Goal: Transaction & Acquisition: Purchase product/service

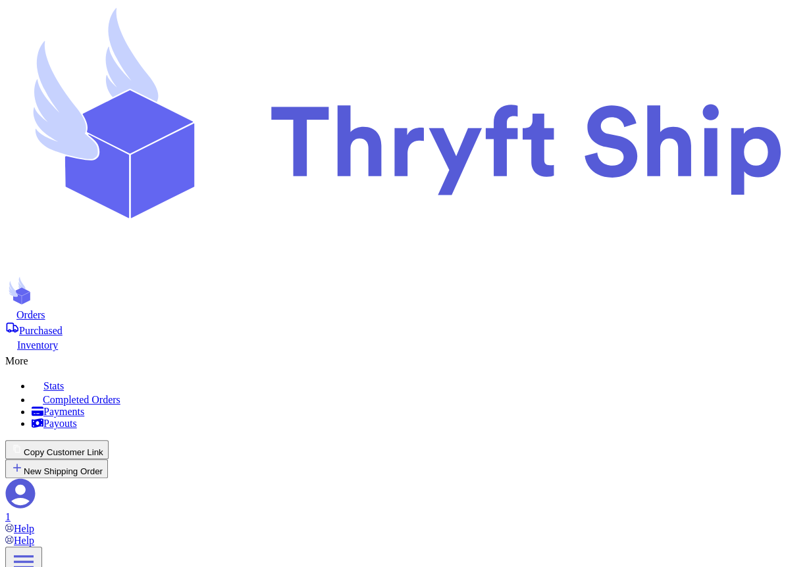
scroll to position [427, 0]
checkbox input "true"
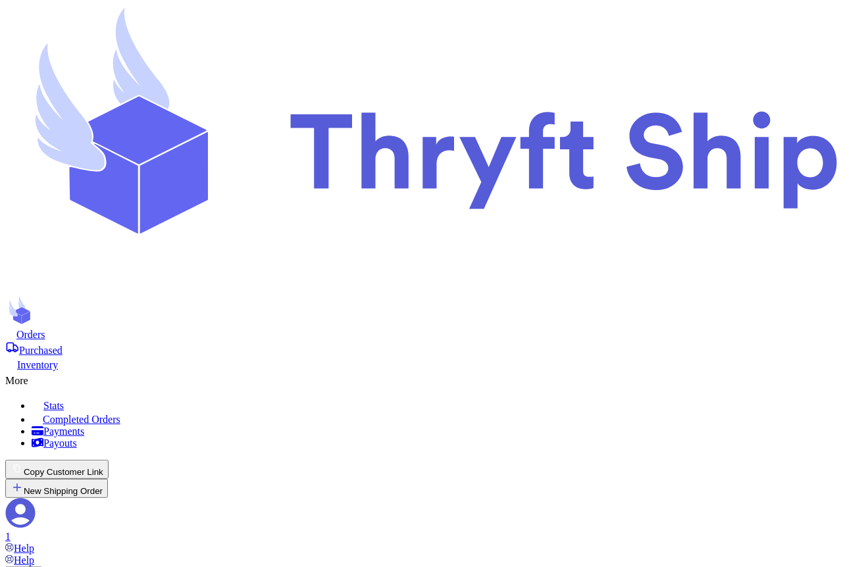
select select "paid"
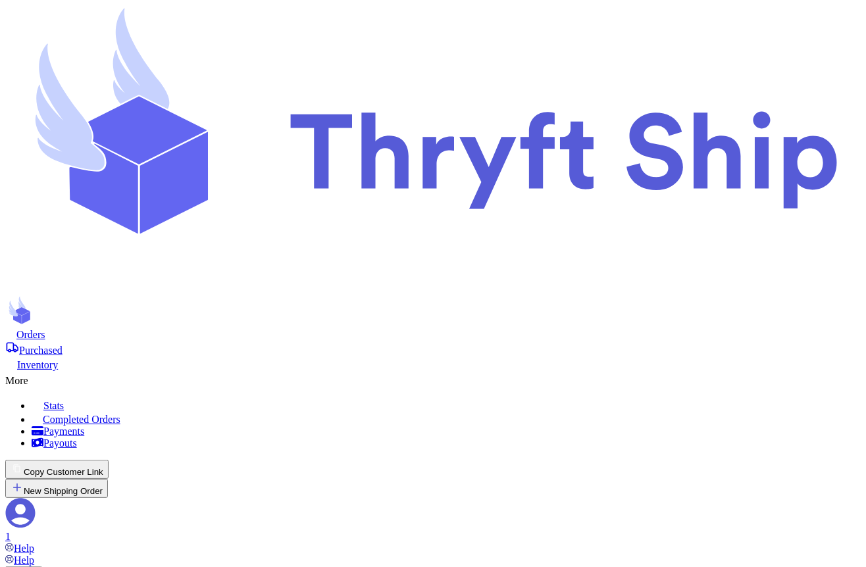
select select "paid"
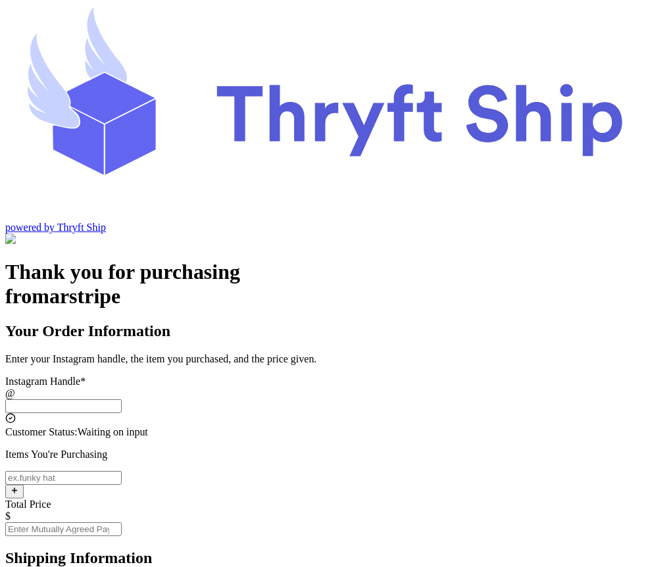
click at [122, 399] on input "Instagram Handle *" at bounding box center [63, 406] width 116 height 14
type input "stripesutomer"
select select "OH"
type input "Lakewood"
type input "12345"
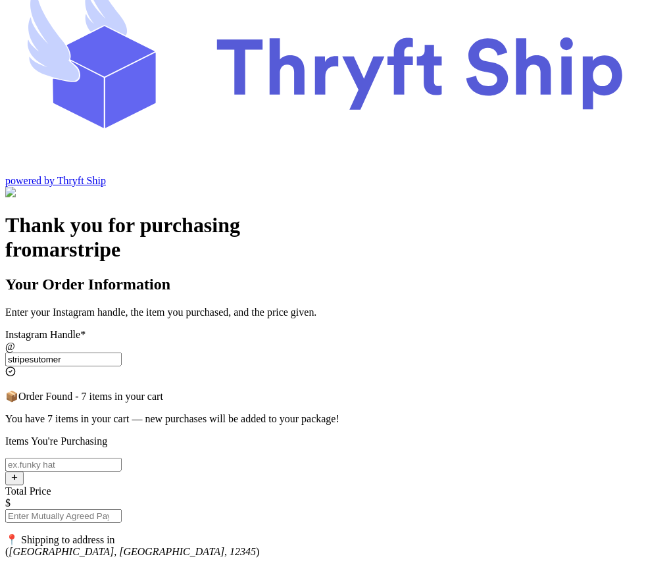
scroll to position [43, 0]
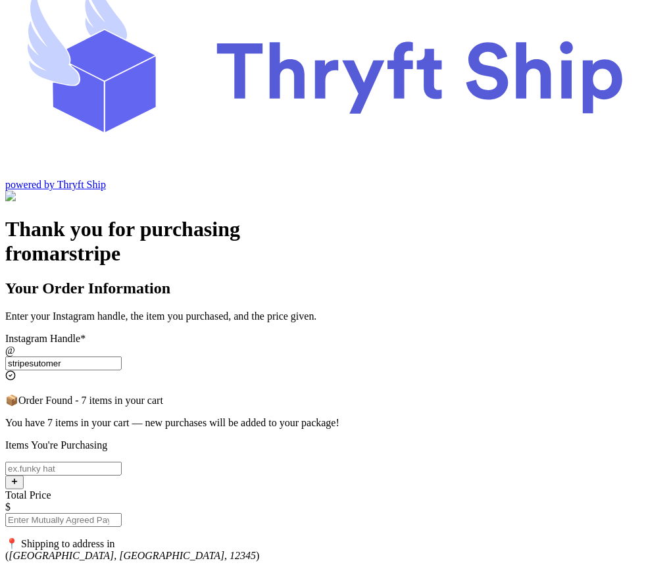
type input "stripesutomer"
click at [122, 462] on input "Instagram Handle *" at bounding box center [63, 469] width 116 height 14
type input "item102"
click at [122, 513] on input "Total Price" at bounding box center [63, 520] width 116 height 14
type input "10"
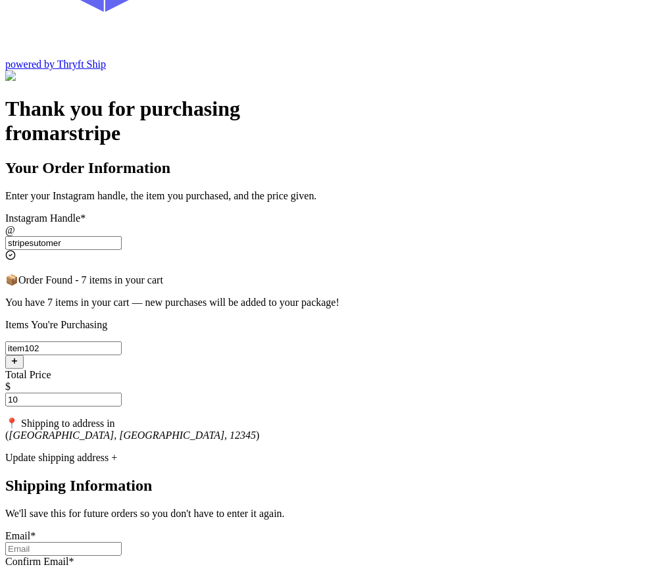
scroll to position [206, 0]
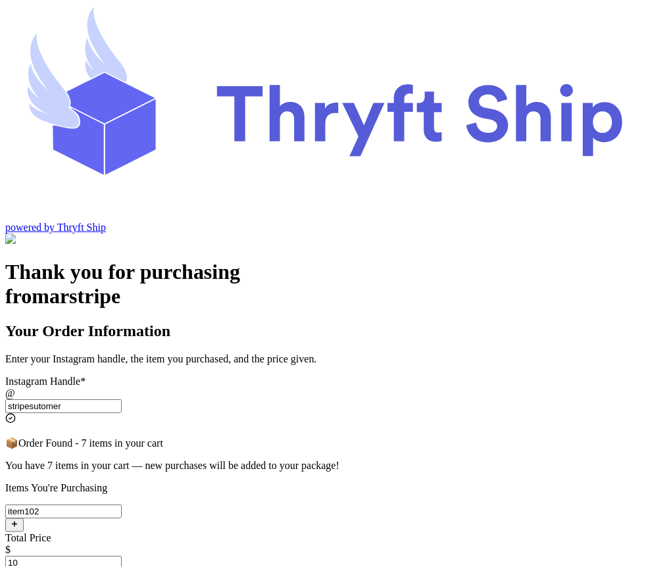
select select "OH"
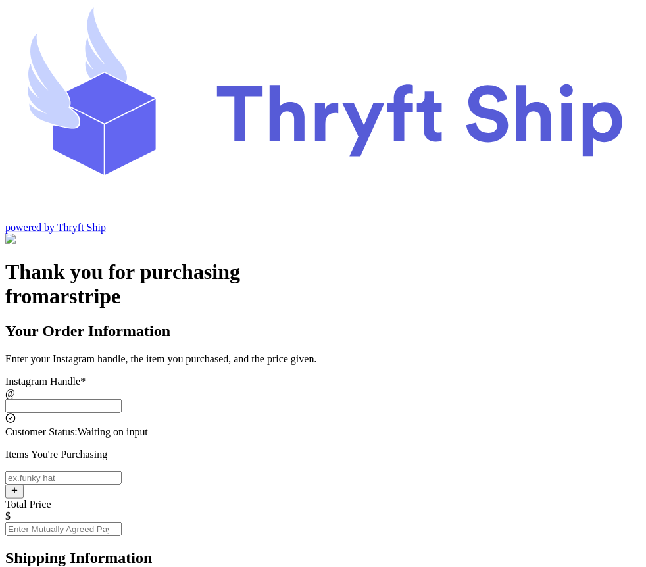
click at [122, 399] on input "Instagram Handle *" at bounding box center [63, 406] width 116 height 14
type input "stripesutomer"
select select "OH"
type input "Lakewood"
type input "12345"
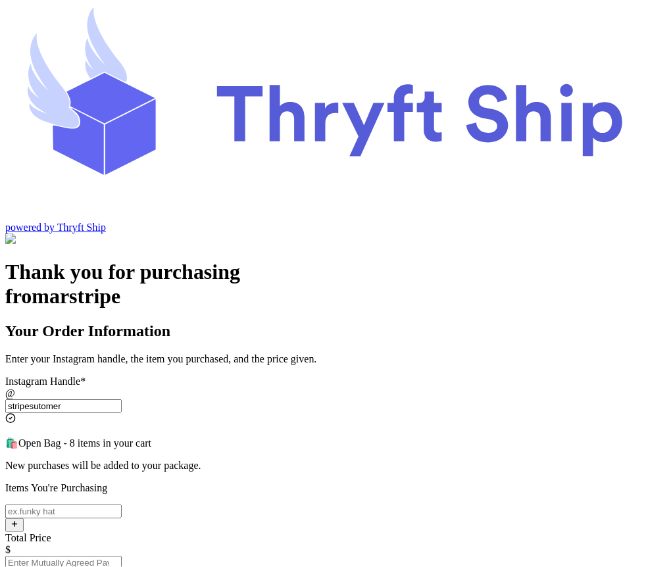
type input "stripesutomer"
click at [122, 505] on input "Instagram Handle *" at bounding box center [63, 512] width 116 height 14
type input "Item110"
click at [122, 556] on input "Total Price" at bounding box center [63, 563] width 116 height 14
type input "10"
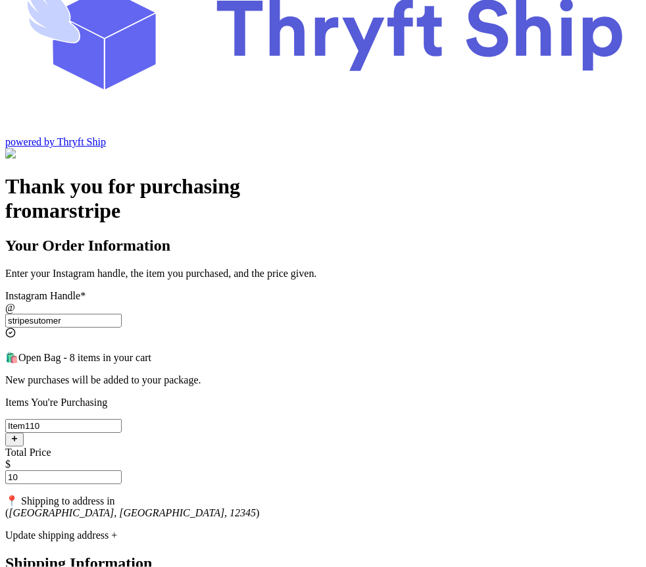
scroll to position [193, 0]
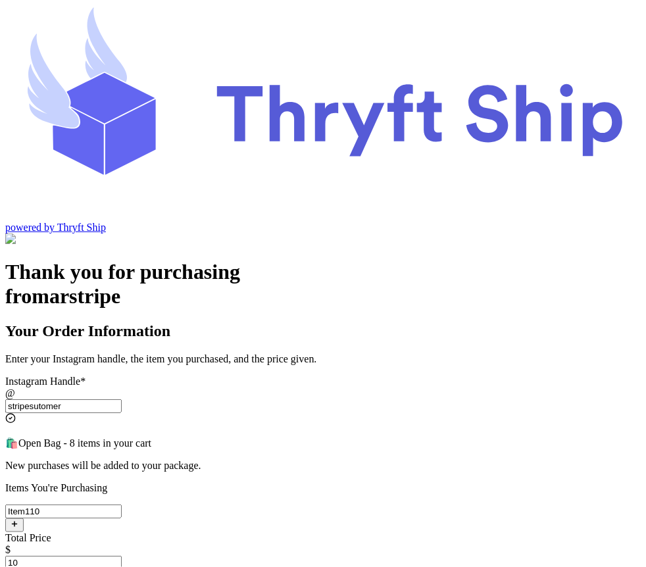
select select "OH"
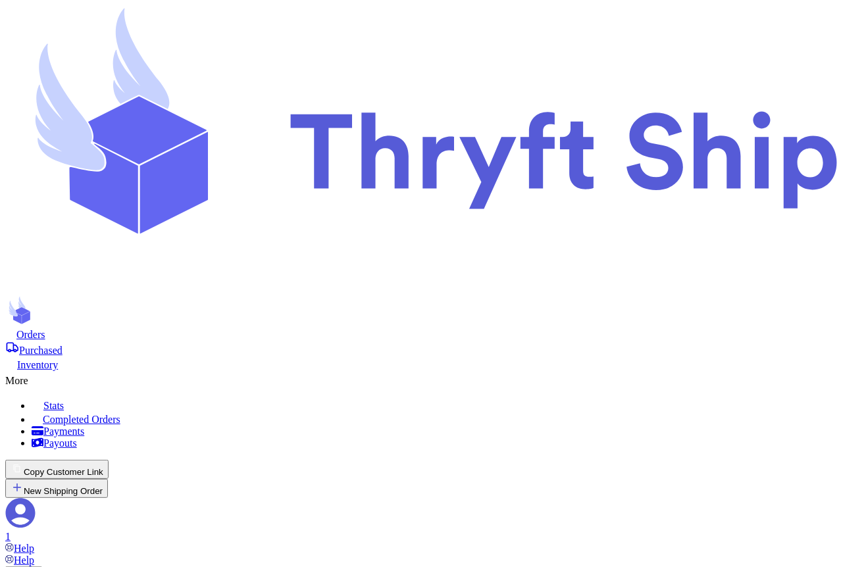
select select "paid"
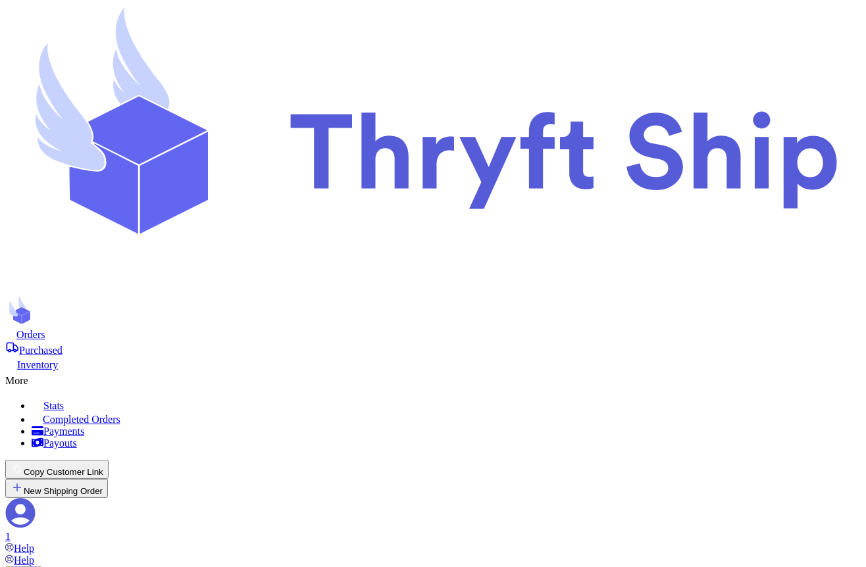
select select "paid"
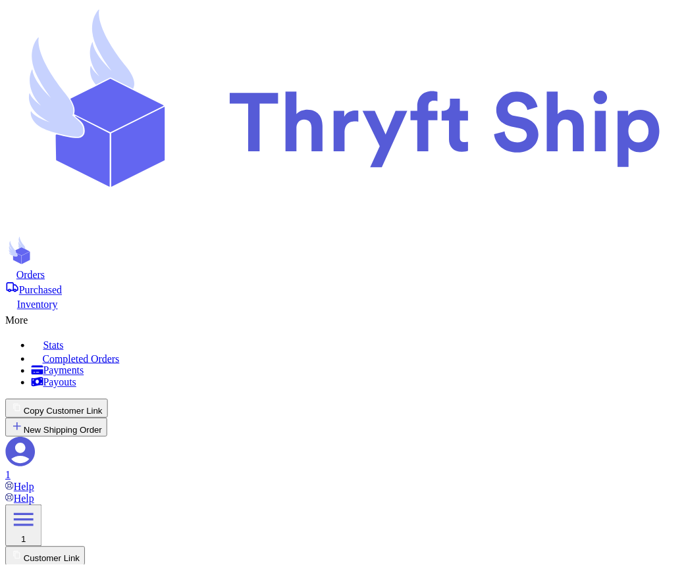
scroll to position [676, 0]
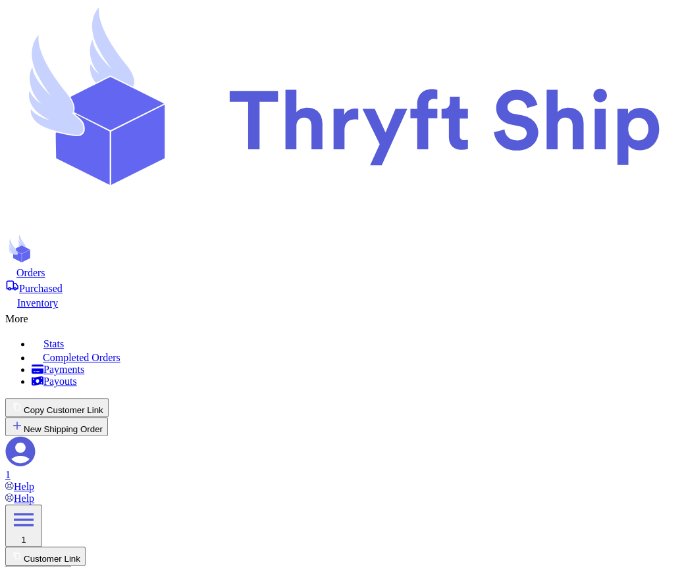
select select "paid"
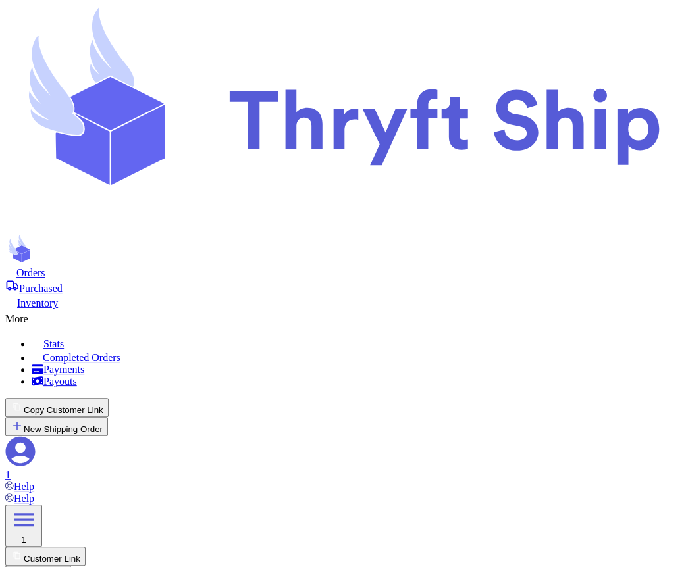
select select "paid"
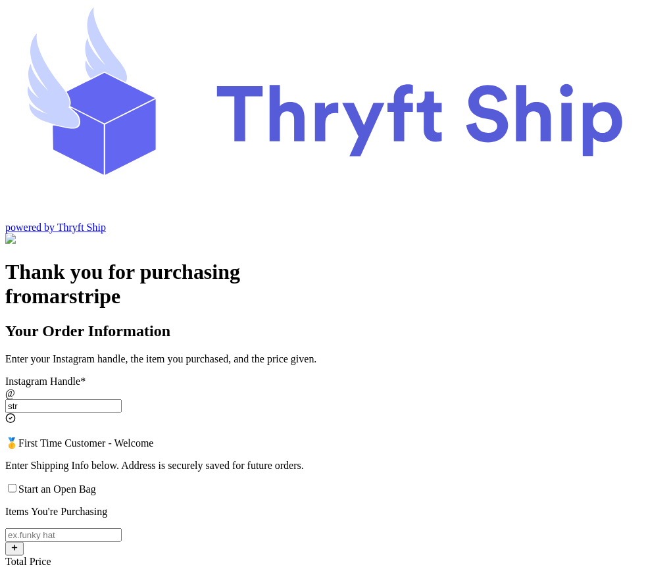
click at [122, 399] on input "str" at bounding box center [63, 406] width 116 height 14
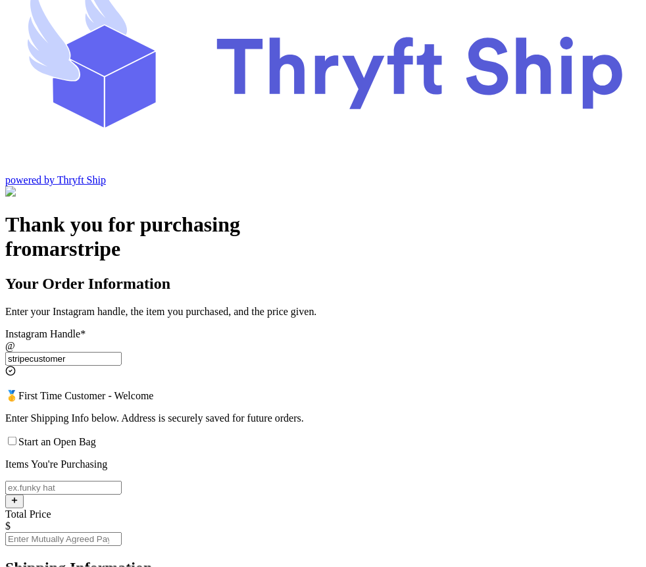
scroll to position [51, 0]
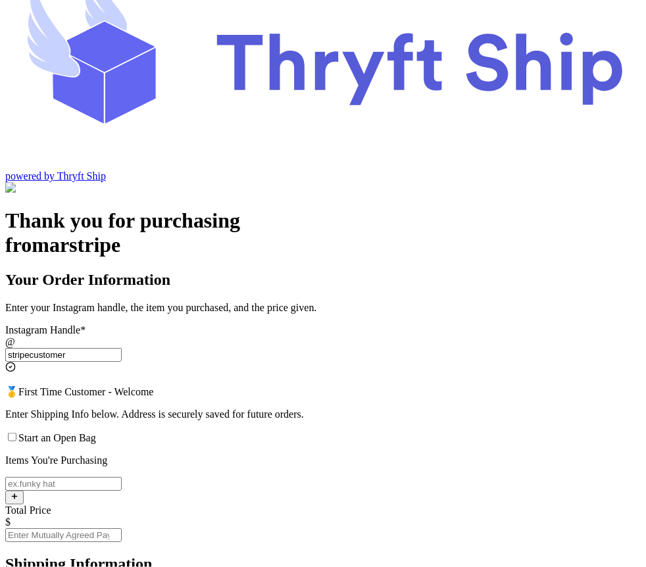
type input "stripecustomer"
click at [96, 432] on span "Start an Open Bag" at bounding box center [57, 437] width 78 height 11
click at [16, 433] on input "Start an Open Bag" at bounding box center [12, 437] width 9 height 9
checkbox input "true"
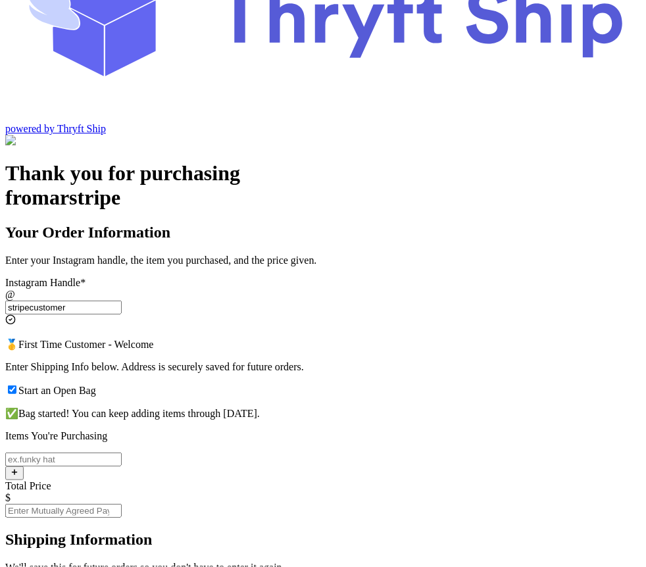
scroll to position [99, 0]
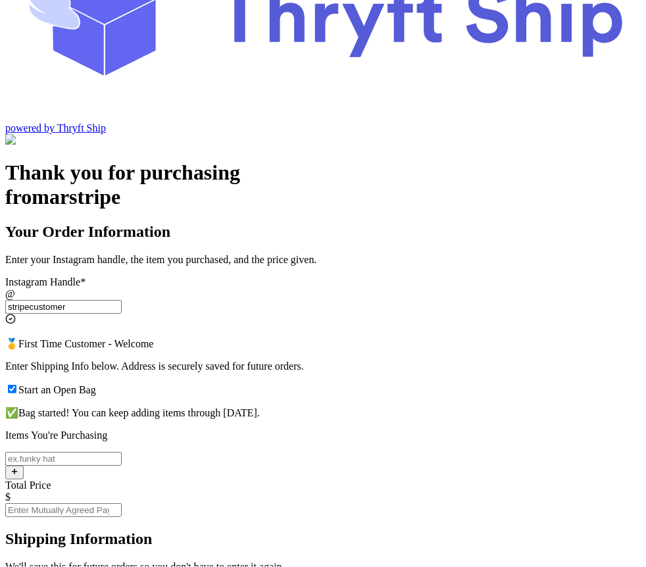
click at [122, 452] on input "Start an Open Bag" at bounding box center [63, 459] width 116 height 14
type input "item 1"
click at [122, 503] on input "Total Price" at bounding box center [63, 510] width 116 height 14
type input "100"
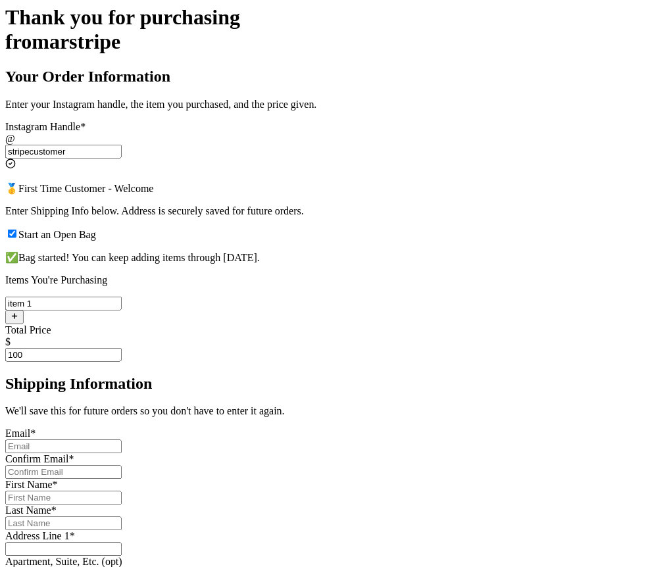
scroll to position [261, 0]
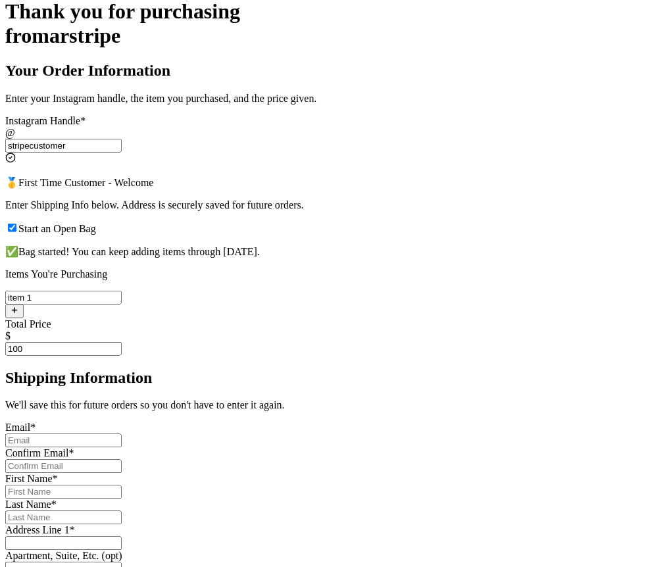
click at [122, 434] on input "Start an Open Bag" at bounding box center [63, 441] width 116 height 14
type input "[EMAIL_ADDRESS][DOMAIN_NAME]"
type input "[PERSON_NAME]"
type input "Rehman"
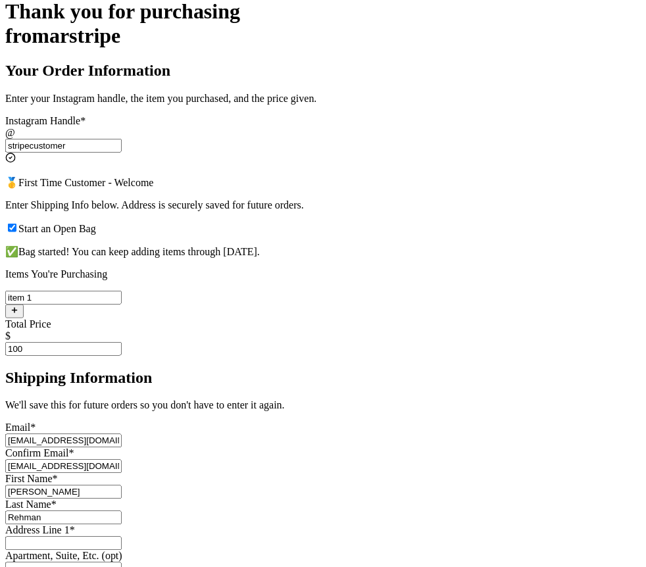
type input "Engineer Town Sector A near [GEOGRAPHIC_DATA]"
type input "[GEOGRAPHIC_DATA]"
click at [122, 434] on input "[EMAIL_ADDRESS][DOMAIN_NAME]" at bounding box center [63, 441] width 116 height 14
type input "[EMAIL_ADDRESS][DOMAIN_NAME]"
click at [122, 460] on input "[EMAIL_ADDRESS][DOMAIN_NAME]" at bounding box center [63, 467] width 116 height 14
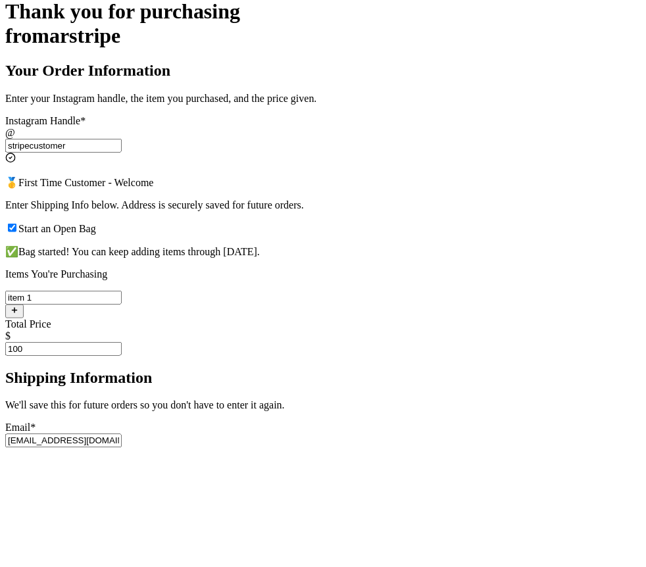
type input "[EMAIL_ADDRESS][DOMAIN_NAME]"
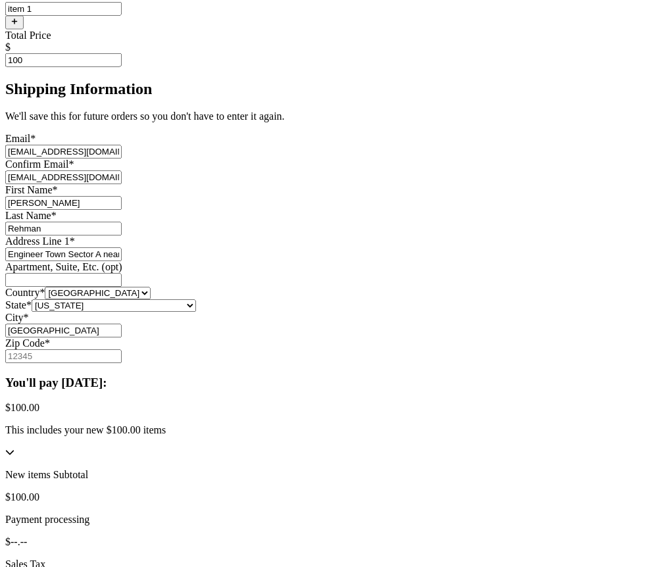
scroll to position [551, 0]
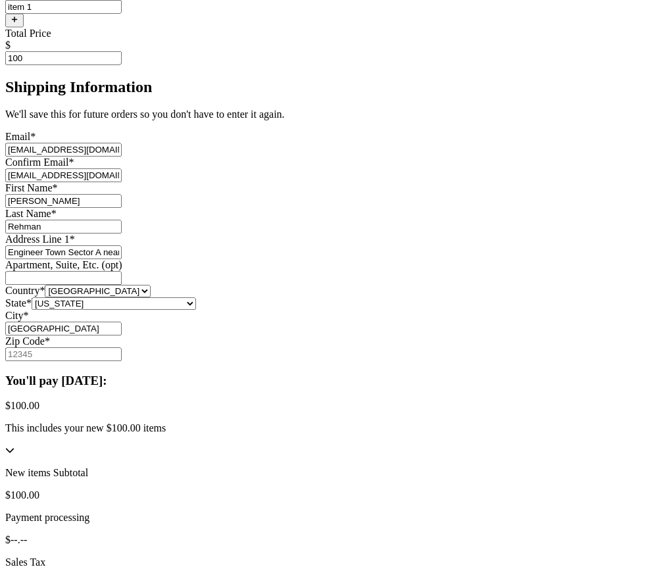
click at [151, 298] on select "[GEOGRAPHIC_DATA] [GEOGRAPHIC_DATA] [GEOGRAPHIC_DATA]" at bounding box center [98, 292] width 106 height 13
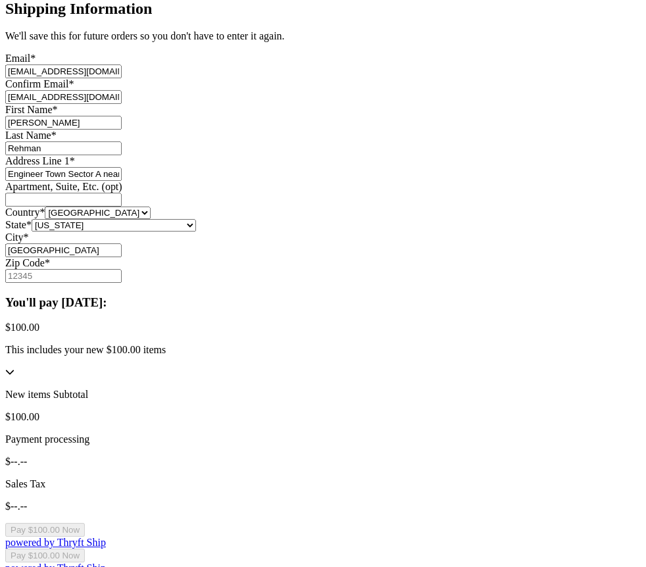
scroll to position [638, 0]
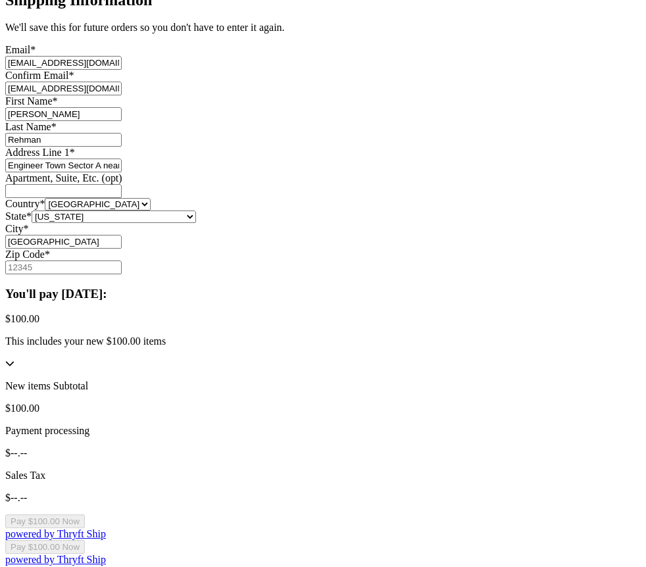
click at [122, 275] on input "Zip Code *" at bounding box center [63, 268] width 116 height 14
type input "12345"
click at [582, 384] on div "Thank you for purchasing from arstripe Your Order Information Enter your Instag…" at bounding box center [323, 95] width 636 height 946
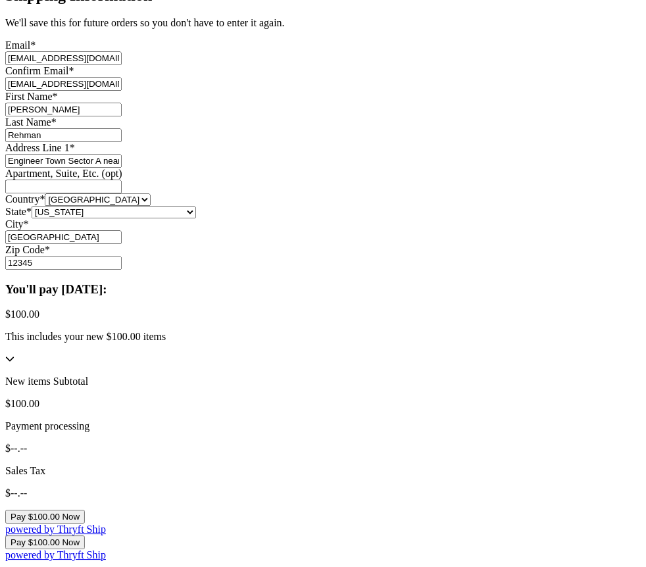
scroll to position [819, 0]
click at [85, 511] on button "Pay $100.00 Now" at bounding box center [45, 518] width 80 height 14
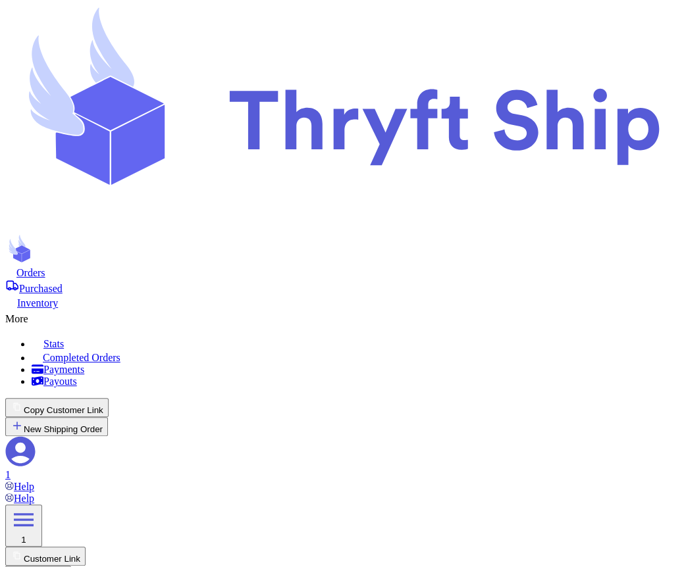
scroll to position [71, 0]
